Goal: Obtain resource: Obtain resource

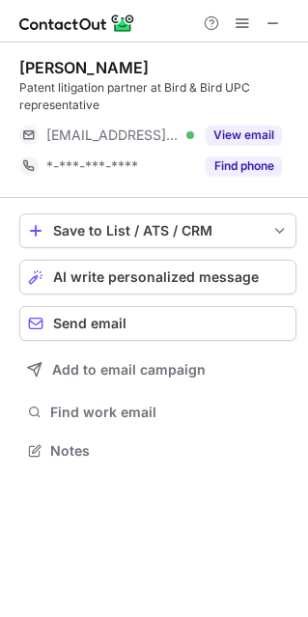
scroll to position [437, 308]
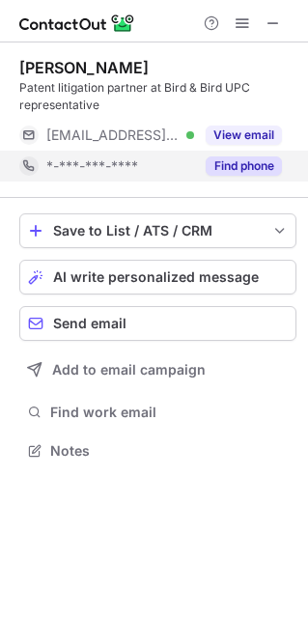
click at [215, 168] on button "Find phone" at bounding box center [244, 166] width 76 height 19
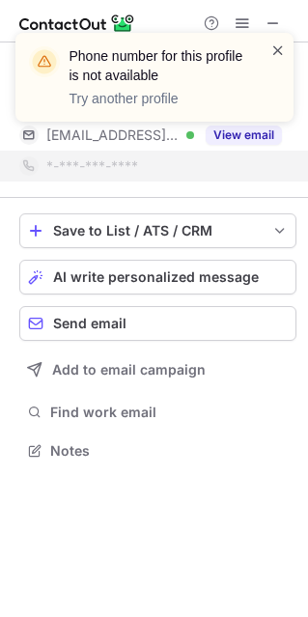
click at [275, 53] on span at bounding box center [278, 50] width 15 height 19
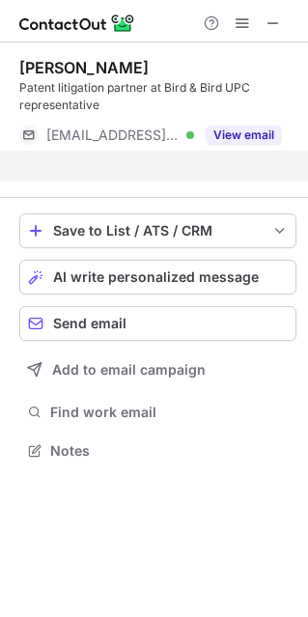
scroll to position [406, 308]
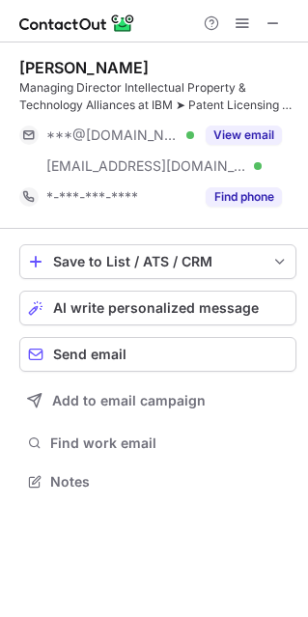
scroll to position [468, 308]
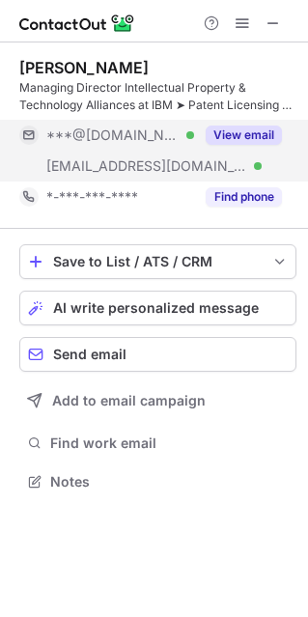
click at [246, 132] on button "View email" at bounding box center [244, 135] width 76 height 19
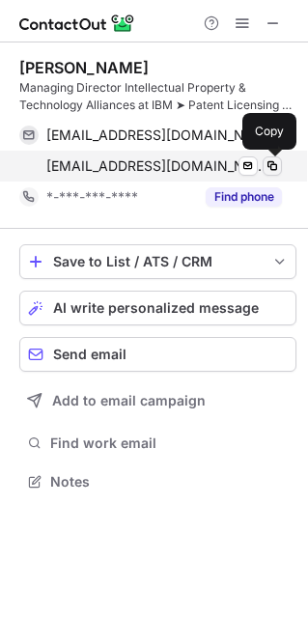
click at [272, 161] on span at bounding box center [272, 165] width 15 height 15
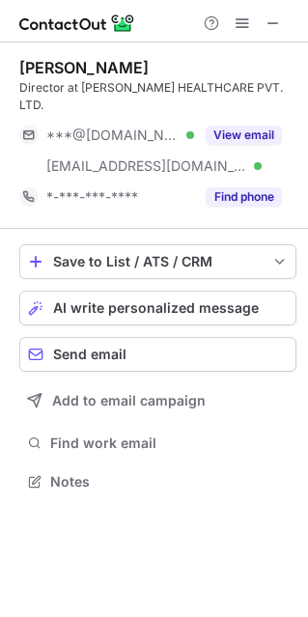
scroll to position [10, 9]
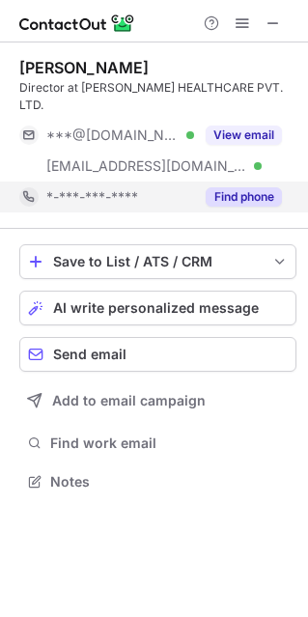
click at [242, 187] on button "Find phone" at bounding box center [244, 196] width 76 height 19
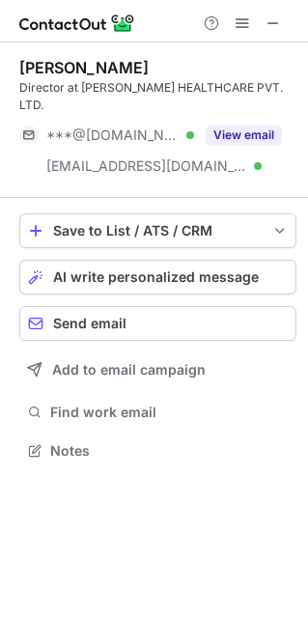
scroll to position [419, 308]
click at [279, 15] on span at bounding box center [273, 22] width 15 height 15
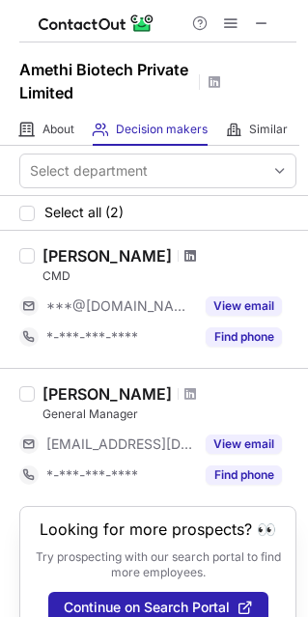
click at [196, 254] on span at bounding box center [191, 255] width 12 height 15
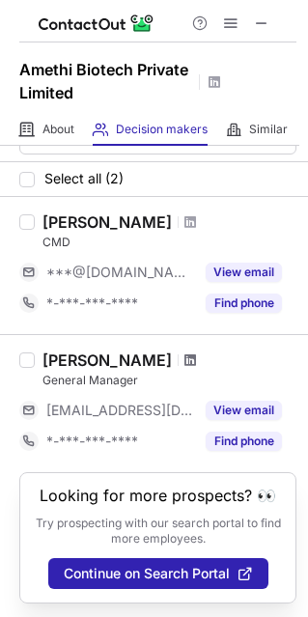
click at [185, 358] on span at bounding box center [191, 360] width 12 height 15
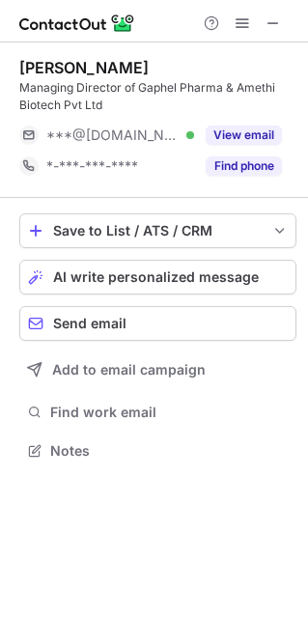
scroll to position [437, 308]
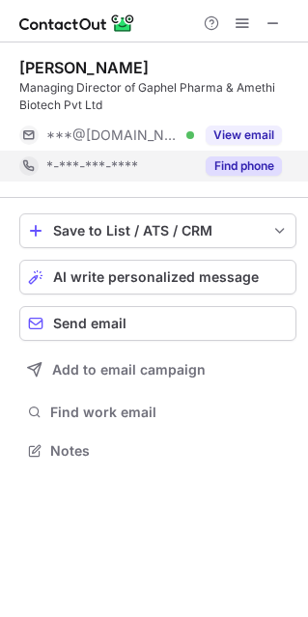
click at [222, 172] on button "Find phone" at bounding box center [244, 166] width 76 height 19
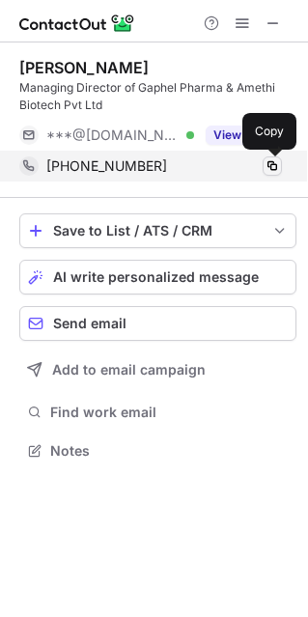
click at [276, 164] on span at bounding box center [272, 165] width 15 height 15
click at [279, 163] on span at bounding box center [272, 165] width 15 height 15
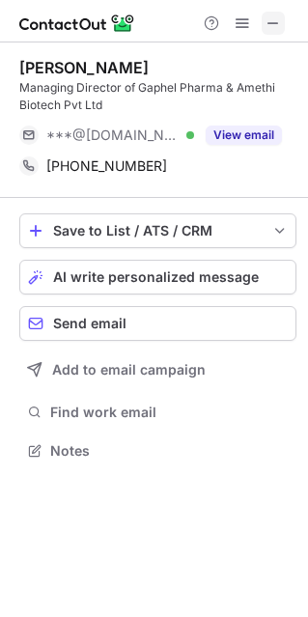
click at [272, 19] on span at bounding box center [273, 22] width 15 height 15
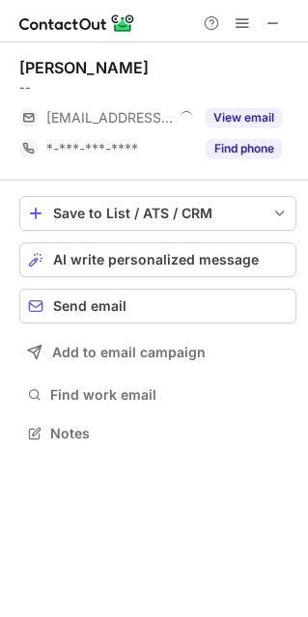
scroll to position [419, 308]
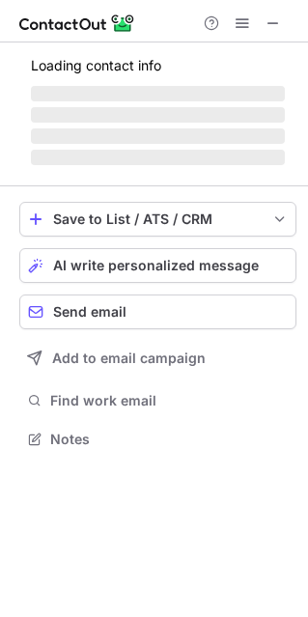
scroll to position [468, 308]
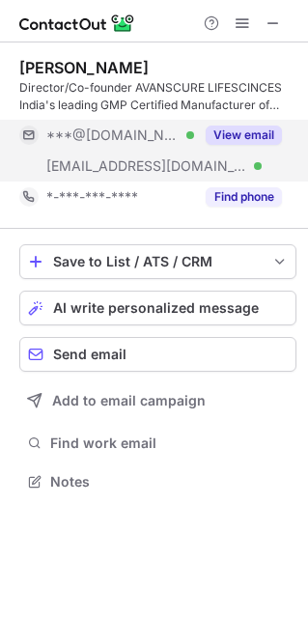
click at [248, 132] on button "View email" at bounding box center [244, 135] width 76 height 19
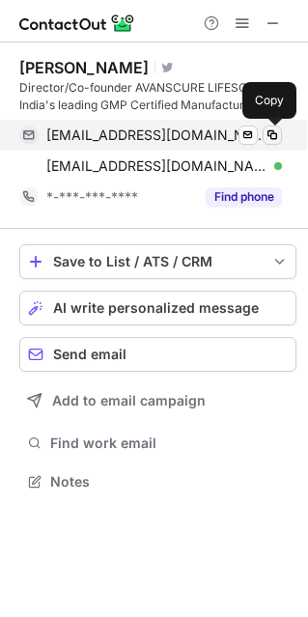
click at [275, 132] on span at bounding box center [272, 135] width 15 height 15
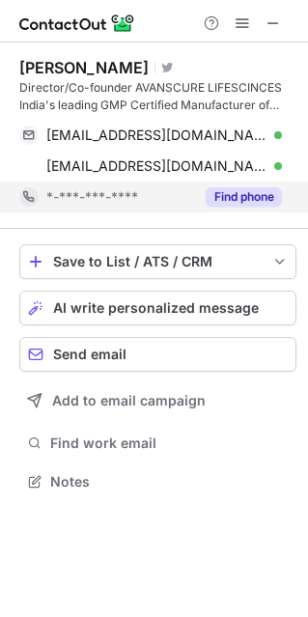
click at [251, 197] on button "Find phone" at bounding box center [244, 196] width 76 height 19
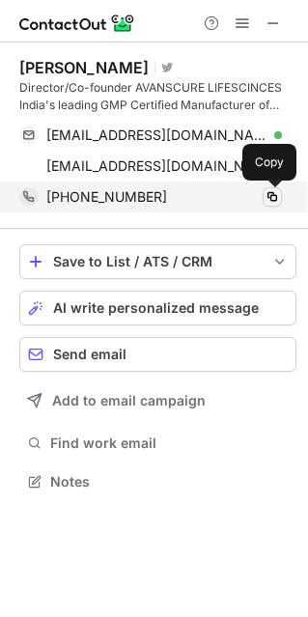
click at [277, 195] on span at bounding box center [272, 196] width 15 height 15
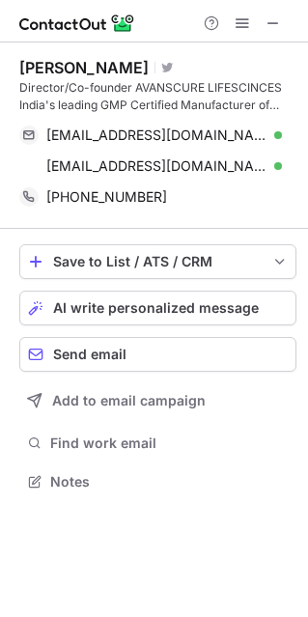
scroll to position [468, 308]
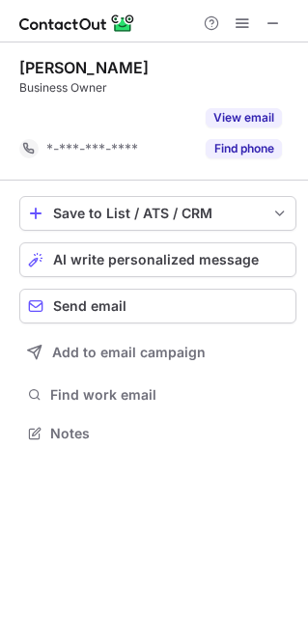
scroll to position [388, 308]
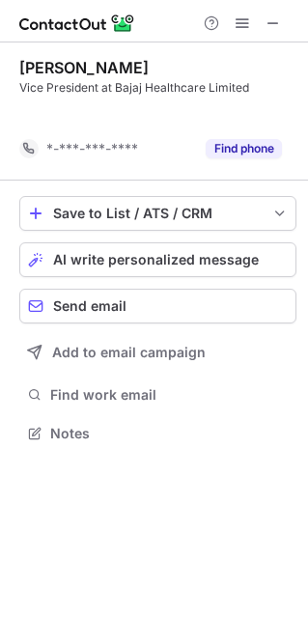
scroll to position [388, 308]
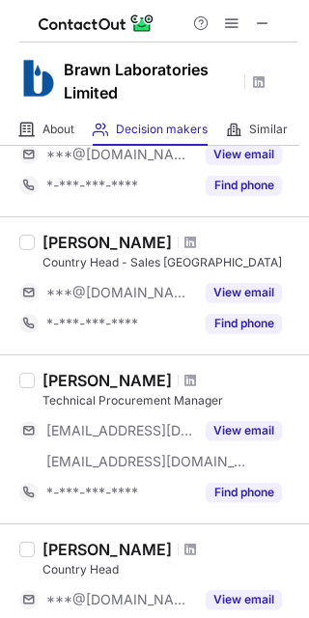
scroll to position [1063, 0]
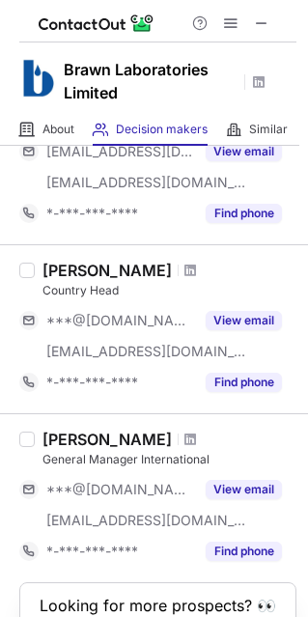
scroll to position [1138, 0]
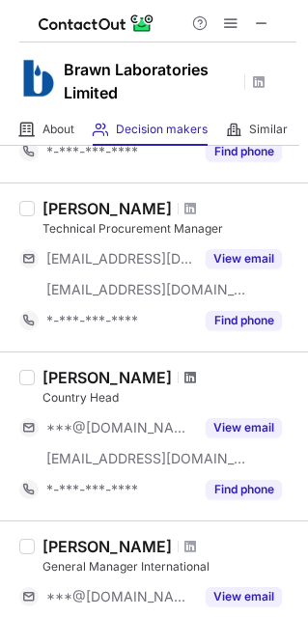
click at [196, 373] on span at bounding box center [191, 377] width 12 height 15
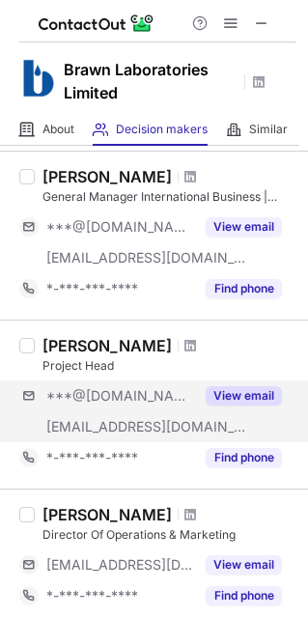
scroll to position [107, 0]
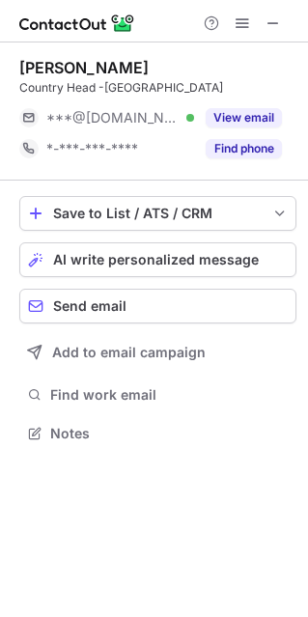
scroll to position [419, 308]
